Goal: Transaction & Acquisition: Subscribe to service/newsletter

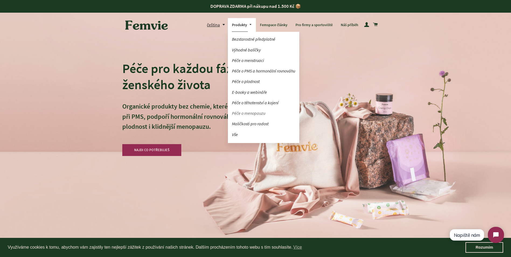
click at [258, 114] on link "Péče o menopauzu" at bounding box center [263, 113] width 71 height 9
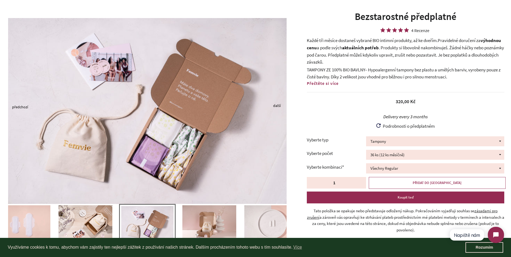
scroll to position [27, 0]
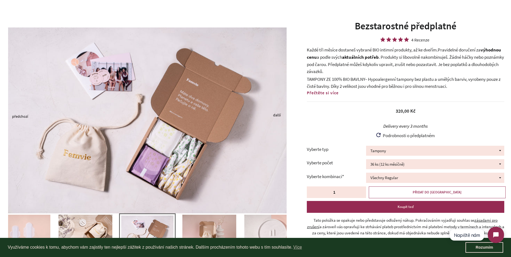
click at [326, 93] on span "Přečtěte si více" at bounding box center [323, 92] width 32 height 5
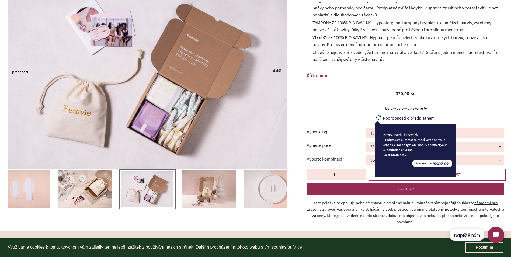
scroll to position [108, 0]
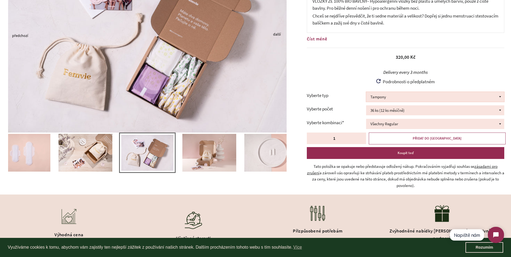
click at [383, 97] on select "Tampony Vložky Mix tamponů a vložek" at bounding box center [435, 97] width 138 height 10
click at [337, 77] on div "Podrobnosti o předplatném How subscriptions work Products are automatically del…" at bounding box center [405, 83] width 197 height 14
click at [384, 124] on select "Všechny Regular Všechny Super Půl na půl 24 ks Regular + 12 ks Super 12 ks Regu…" at bounding box center [435, 124] width 138 height 10
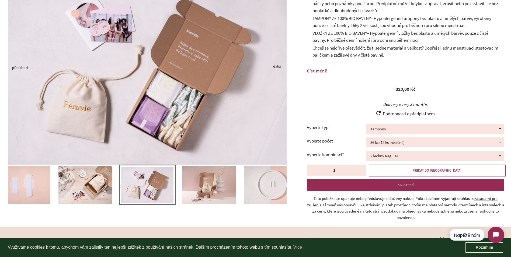
scroll to position [27, 0]
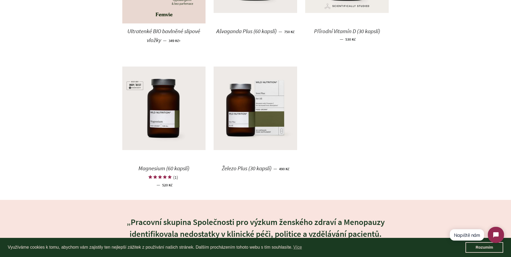
scroll to position [754, 0]
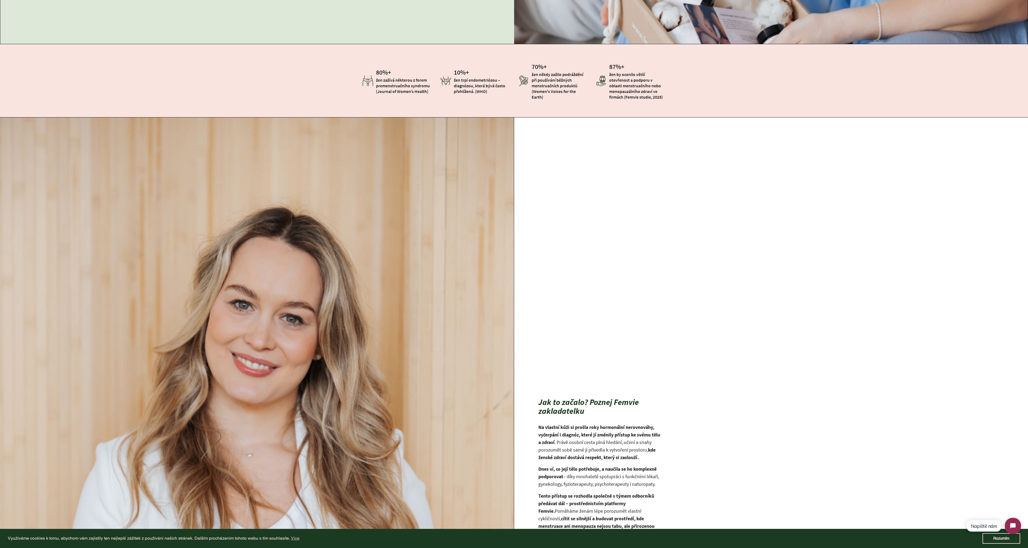
scroll to position [485, 0]
